Goal: Find specific page/section: Find specific page/section

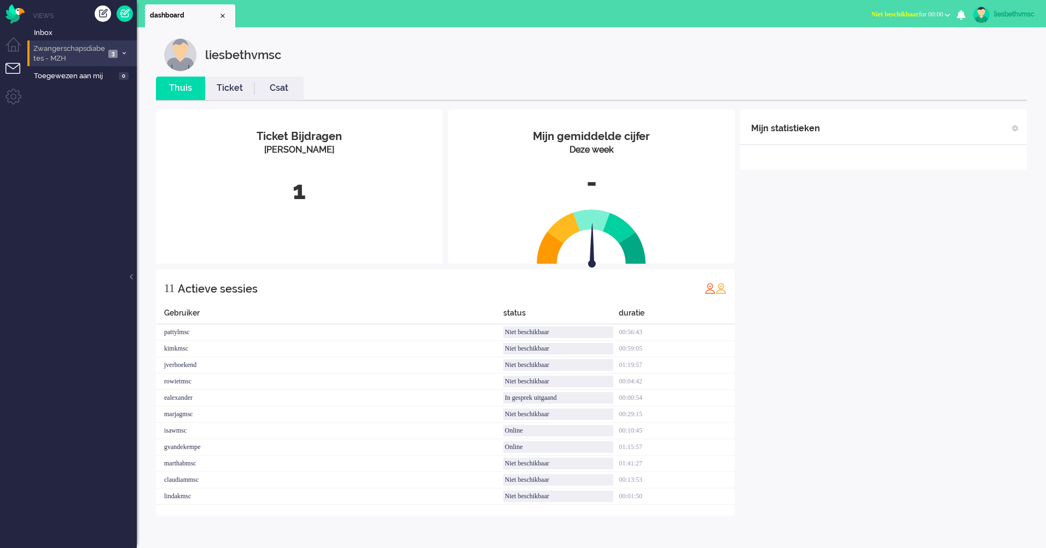
click at [55, 49] on span "Zwangerschapsdiabetes - MZH" at bounding box center [68, 54] width 73 height 20
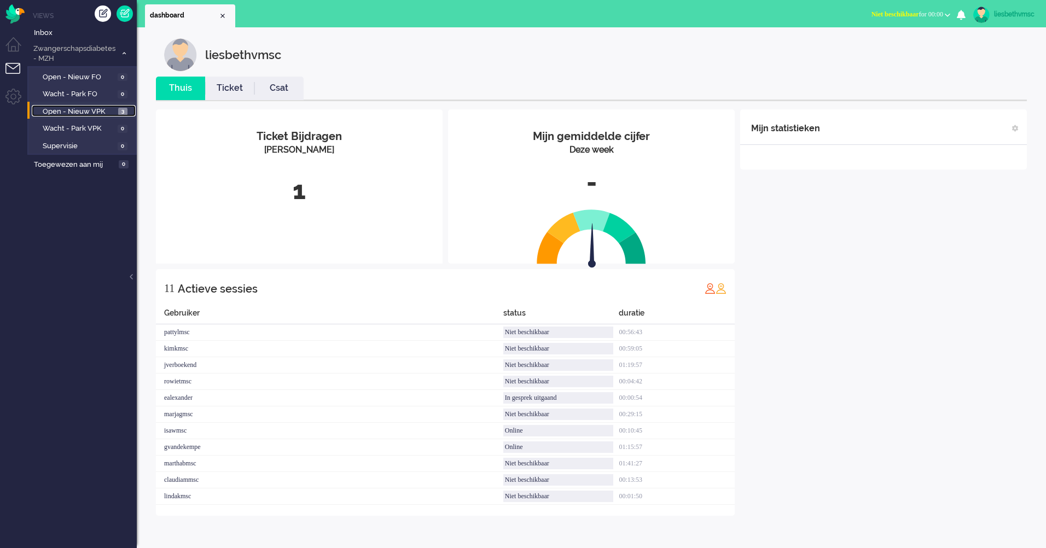
click at [81, 109] on span "Open - Nieuw VPK" at bounding box center [79, 112] width 73 height 10
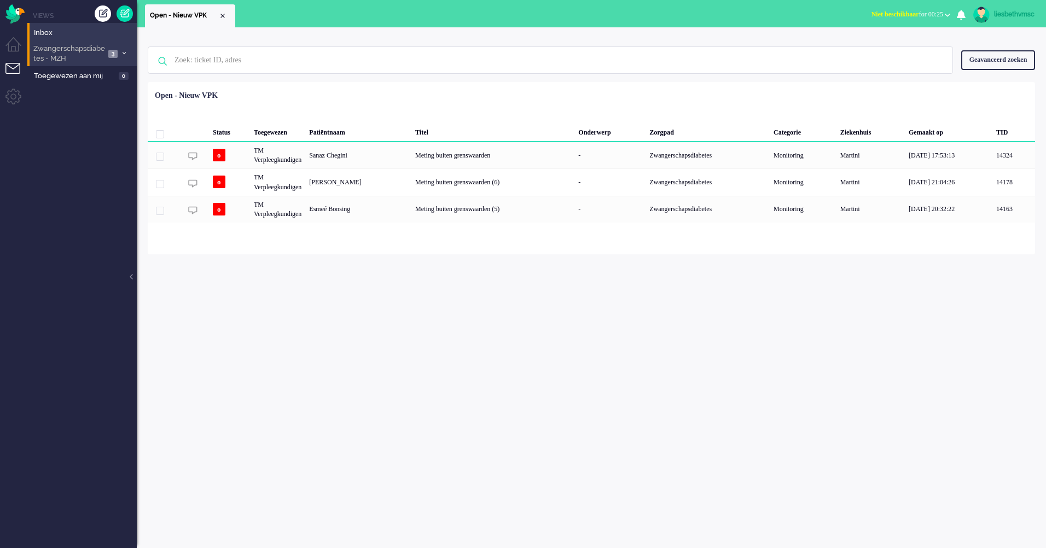
click at [123, 51] on span at bounding box center [124, 54] width 8 height 6
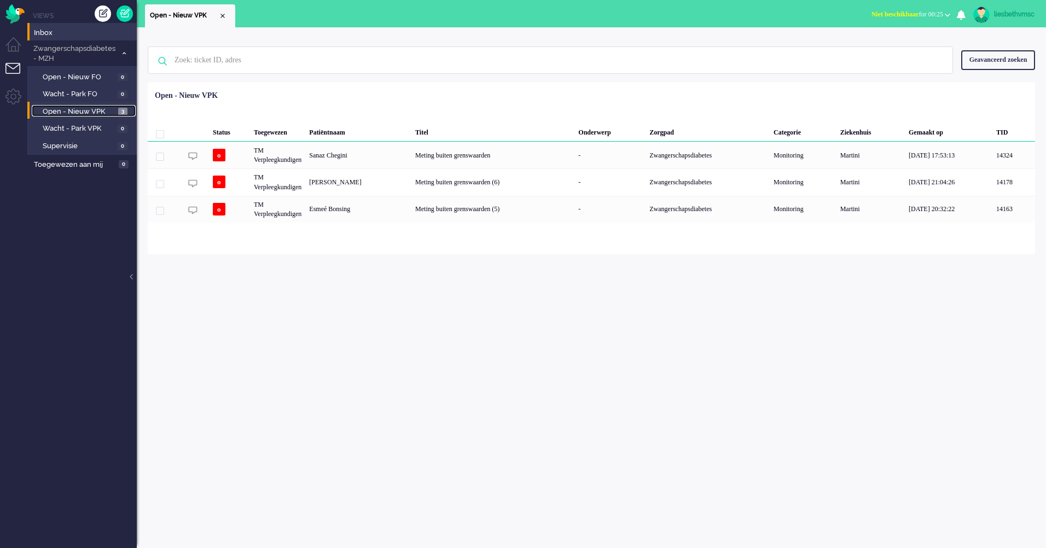
click at [77, 108] on span "Open - Nieuw VPK" at bounding box center [79, 112] width 73 height 10
